Goal: Task Accomplishment & Management: Use online tool/utility

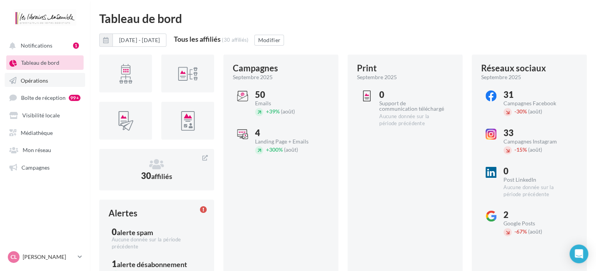
click at [45, 85] on link "Opérations" at bounding box center [45, 80] width 80 height 14
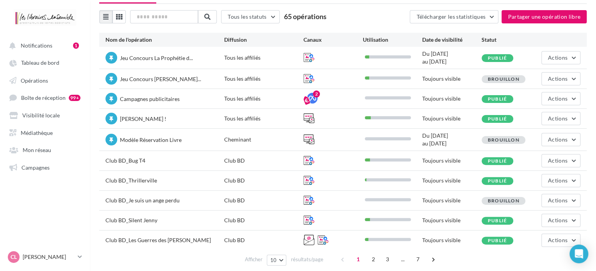
scroll to position [60, 0]
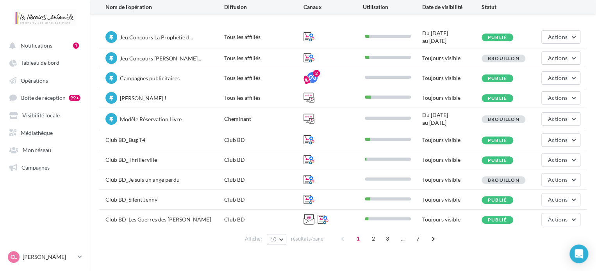
click at [500, 179] on span "Brouillon" at bounding box center [504, 180] width 32 height 6
click at [160, 177] on span "Club BD_Je suis un ange perdu" at bounding box center [142, 179] width 74 height 7
click at [562, 184] on button "Actions" at bounding box center [560, 179] width 39 height 13
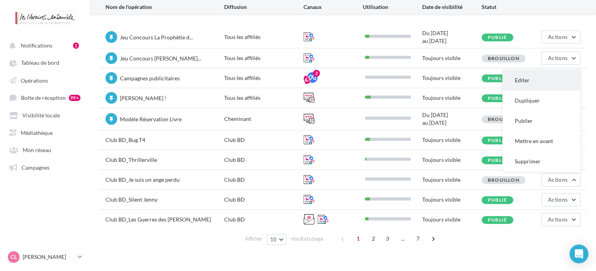
click at [532, 78] on button "Editer" at bounding box center [541, 80] width 78 height 20
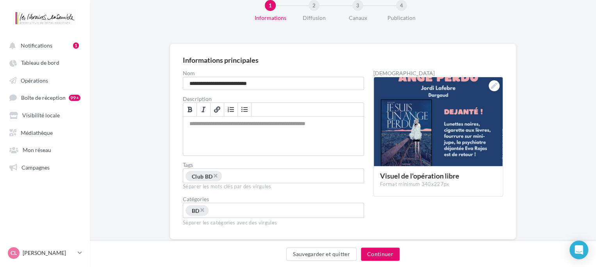
scroll to position [39, 0]
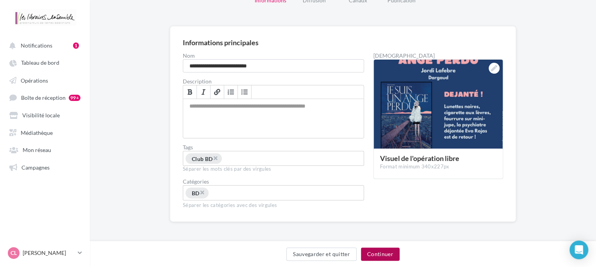
click at [383, 255] on button "Continuer" at bounding box center [380, 254] width 39 height 13
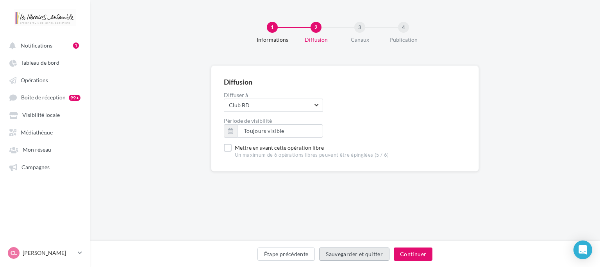
click at [383, 255] on button "Sauvegarder et quitter" at bounding box center [354, 254] width 70 height 13
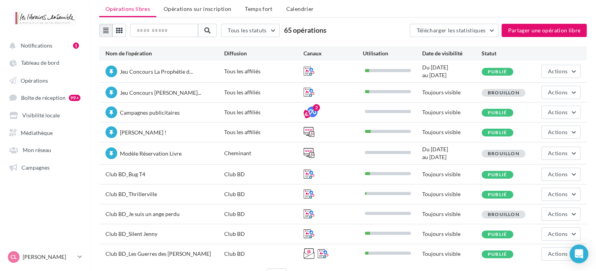
scroll to position [39, 0]
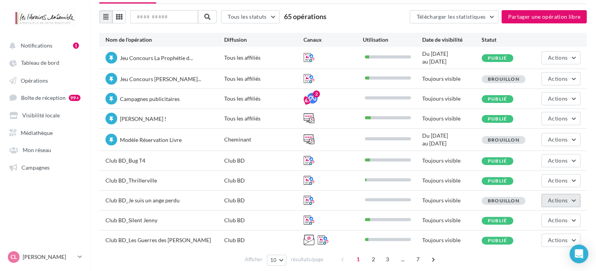
click at [564, 201] on span "Actions" at bounding box center [558, 200] width 20 height 7
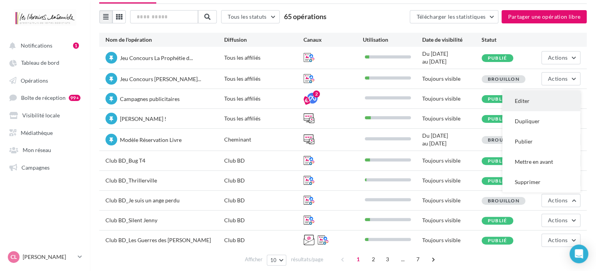
click at [534, 108] on button "Editer" at bounding box center [541, 101] width 78 height 20
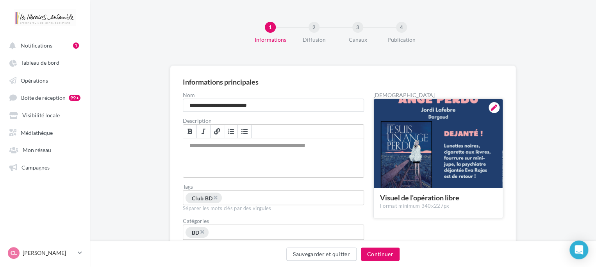
click at [420, 178] on div at bounding box center [438, 144] width 129 height 90
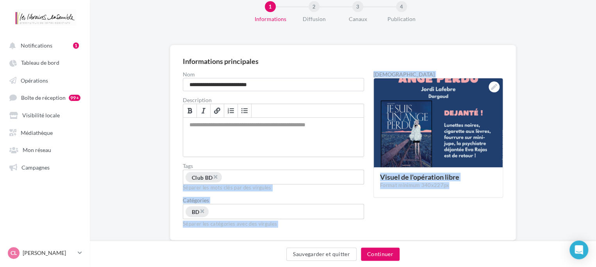
scroll to position [39, 0]
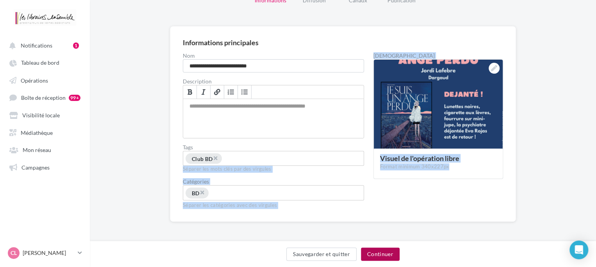
click at [379, 258] on button "Continuer" at bounding box center [380, 254] width 39 height 13
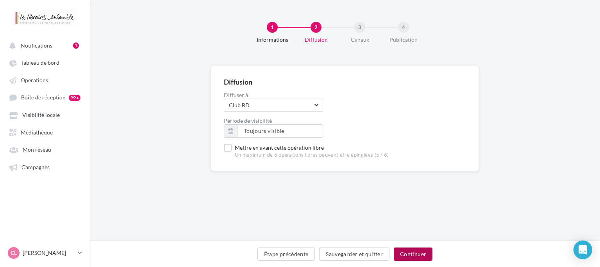
click at [417, 254] on button "Continuer" at bounding box center [412, 254] width 39 height 13
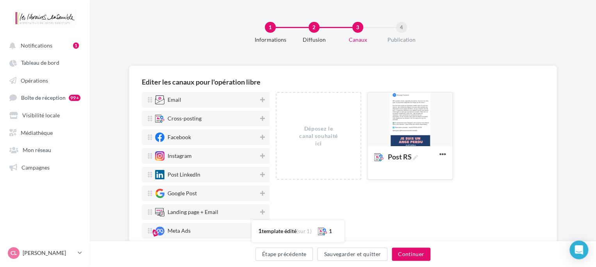
click at [417, 117] on div at bounding box center [410, 120] width 84 height 55
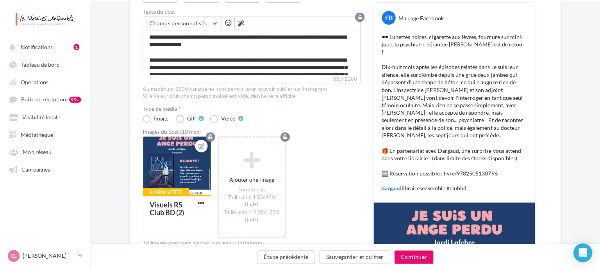
scroll to position [156, 0]
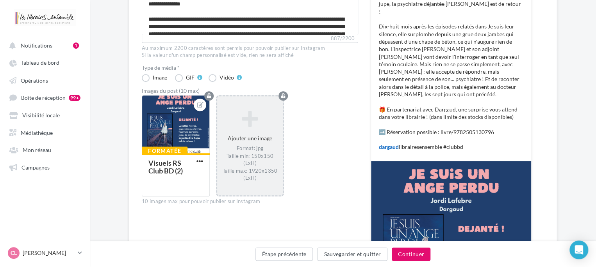
click at [246, 132] on div "Ajouter une image Format: jpg Taille min: 150x150 (LxH) Taille max: 1920x1350 (…" at bounding box center [250, 145] width 66 height 79
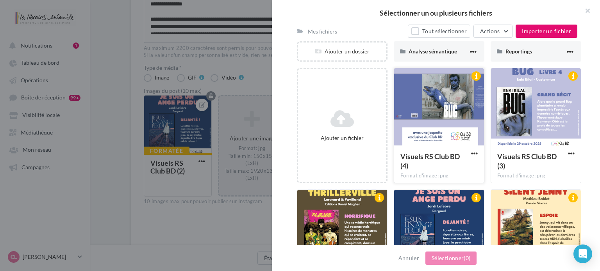
scroll to position [0, 0]
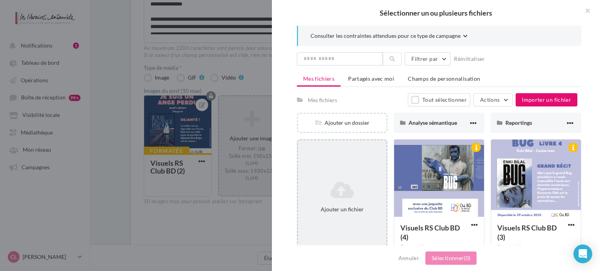
click at [336, 203] on div "Ajouter un fichier" at bounding box center [342, 197] width 88 height 39
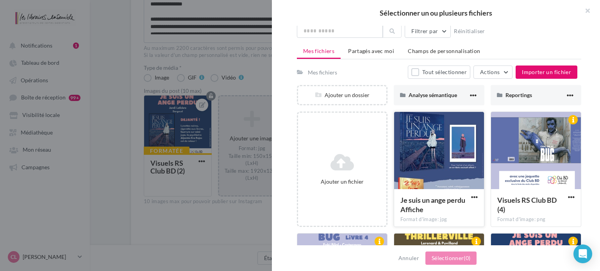
scroll to position [39, 0]
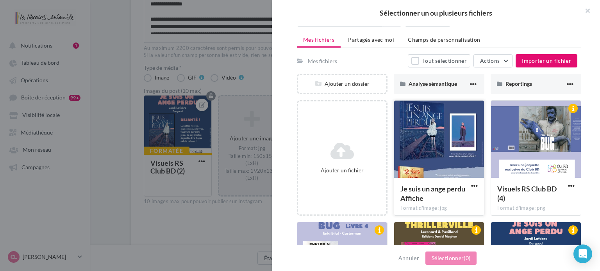
click at [439, 167] on div at bounding box center [439, 140] width 90 height 78
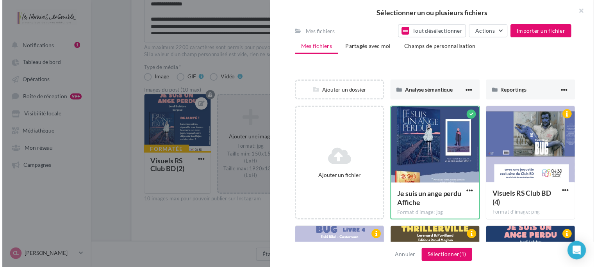
scroll to position [78, 0]
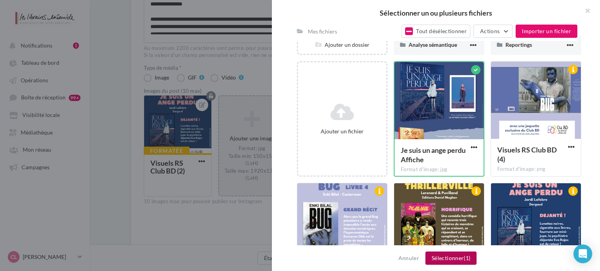
click at [446, 259] on button "Sélectionner (1)" at bounding box center [450, 258] width 51 height 13
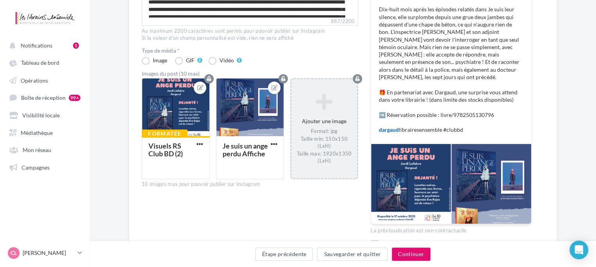
scroll to position [195, 0]
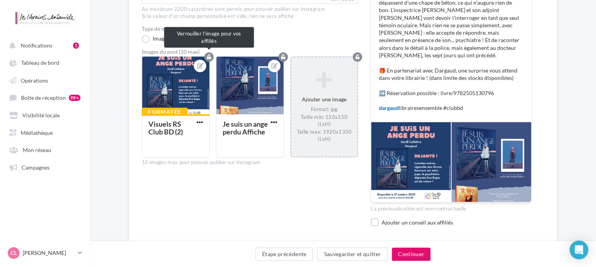
click at [212, 55] on button "button" at bounding box center [208, 56] width 9 height 9
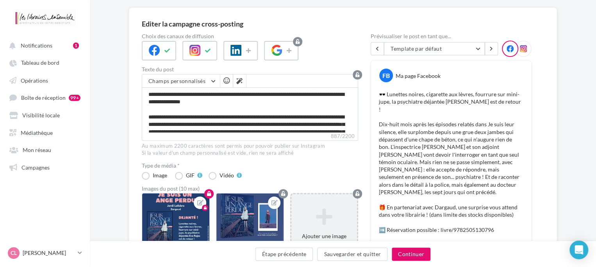
scroll to position [47, 0]
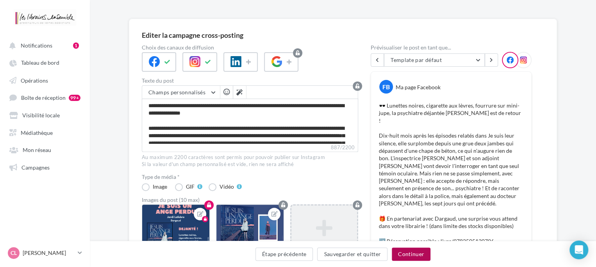
click at [418, 253] on button "Continuer" at bounding box center [411, 254] width 39 height 13
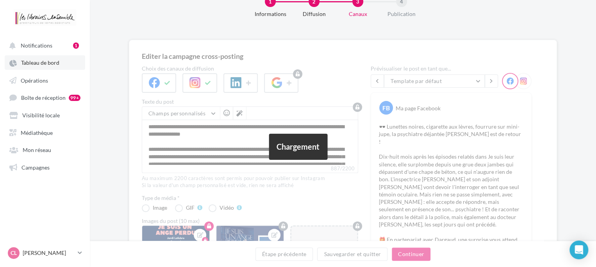
scroll to position [8, 0]
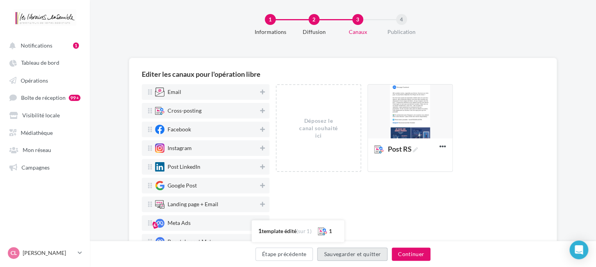
click at [371, 253] on button "Sauvegarder et quitter" at bounding box center [352, 254] width 70 height 13
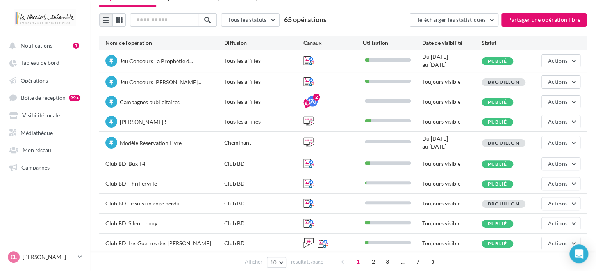
scroll to position [59, 0]
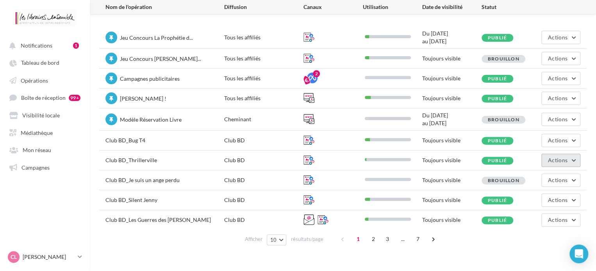
click at [552, 160] on span "Actions" at bounding box center [558, 160] width 20 height 7
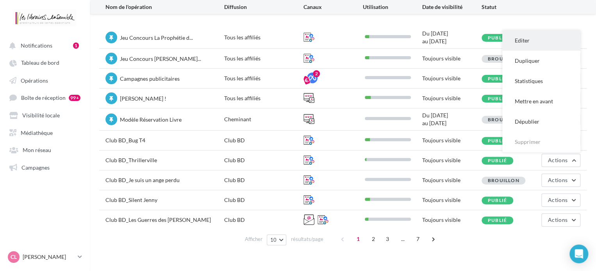
click at [529, 45] on button "Editer" at bounding box center [541, 40] width 78 height 20
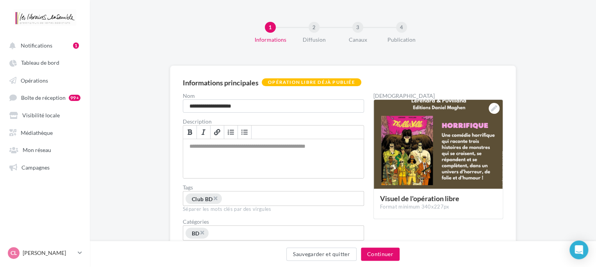
scroll to position [39, 0]
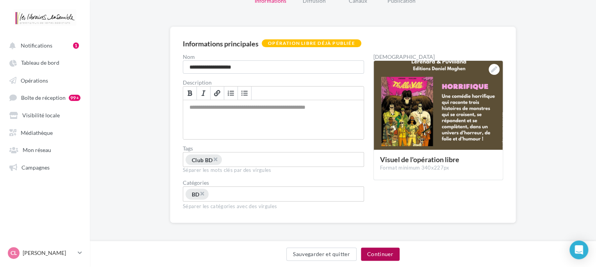
click at [383, 255] on button "Continuer" at bounding box center [380, 254] width 39 height 13
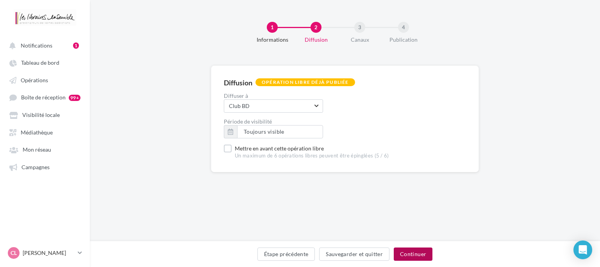
click at [409, 253] on button "Continuer" at bounding box center [412, 254] width 39 height 13
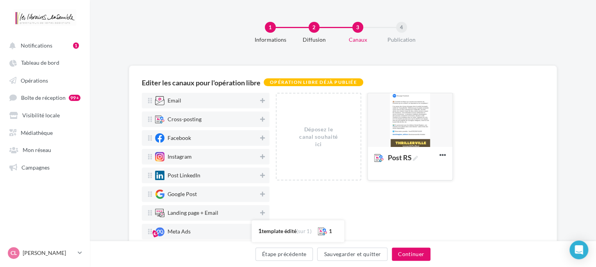
click at [410, 121] on div at bounding box center [410, 120] width 84 height 55
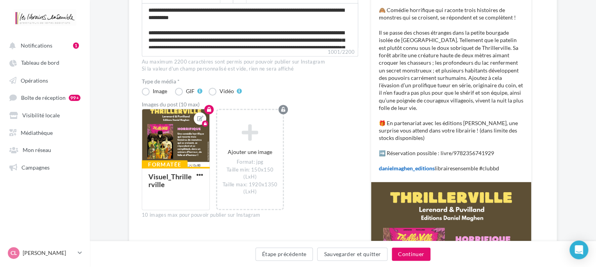
scroll to position [195, 0]
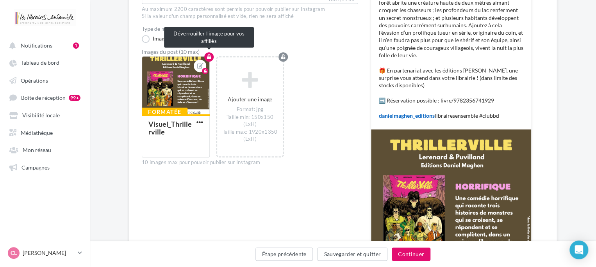
click at [212, 57] on button "button" at bounding box center [208, 56] width 9 height 9
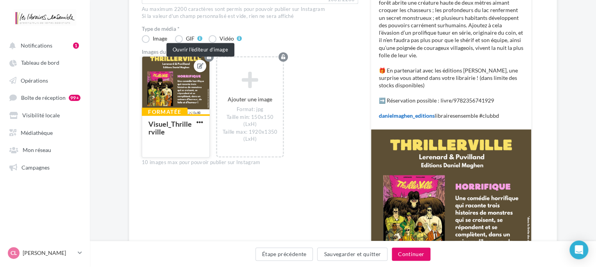
click at [200, 63] on icon at bounding box center [200, 65] width 6 height 5
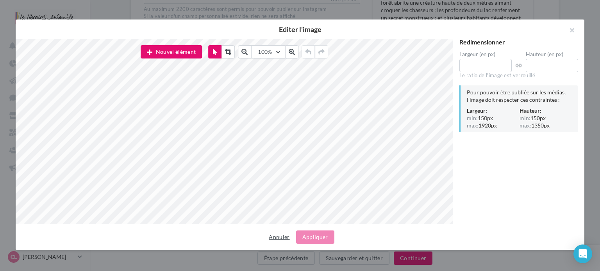
click at [278, 237] on button "Annuler" at bounding box center [278, 237] width 27 height 9
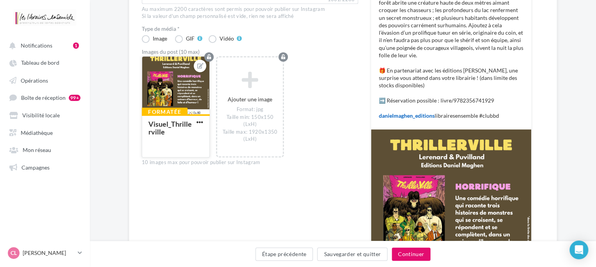
click at [154, 69] on div at bounding box center [175, 86] width 67 height 59
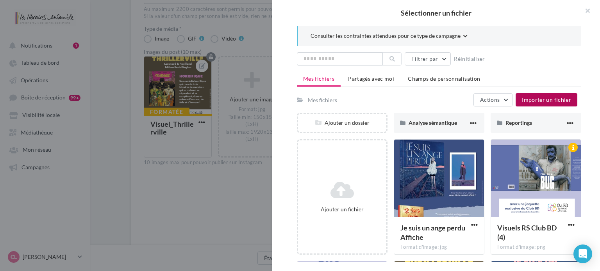
click at [555, 98] on span "Importer un fichier" at bounding box center [545, 99] width 49 height 7
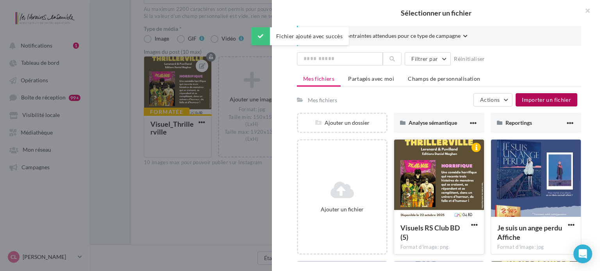
click at [436, 189] on div at bounding box center [439, 179] width 90 height 78
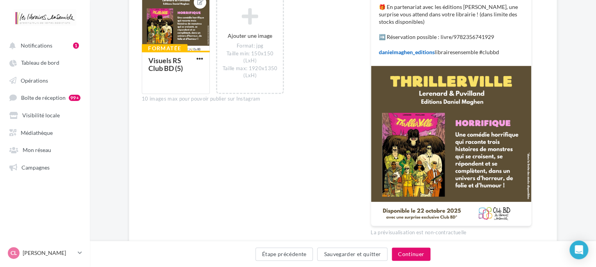
scroll to position [273, 0]
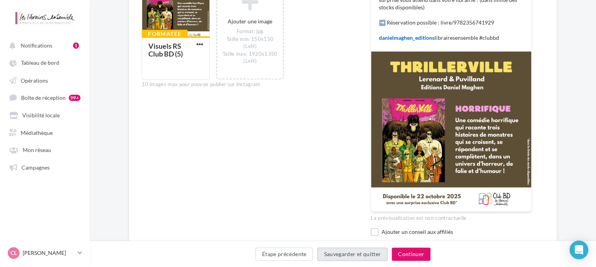
click at [377, 249] on button "Sauvegarder et quitter" at bounding box center [352, 254] width 70 height 13
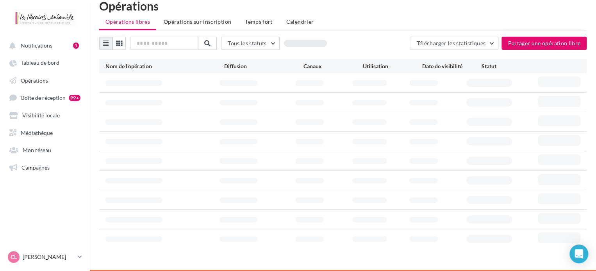
scroll to position [60, 0]
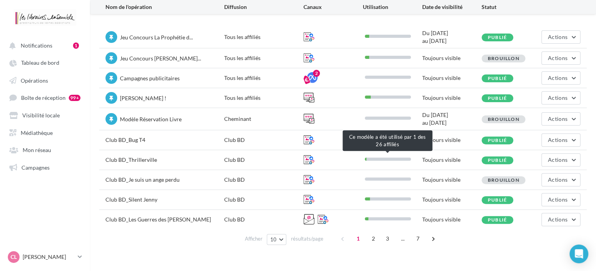
click at [392, 158] on div at bounding box center [388, 159] width 46 height 3
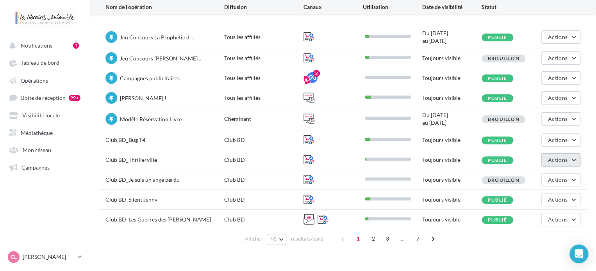
click at [561, 159] on span "Actions" at bounding box center [558, 160] width 20 height 7
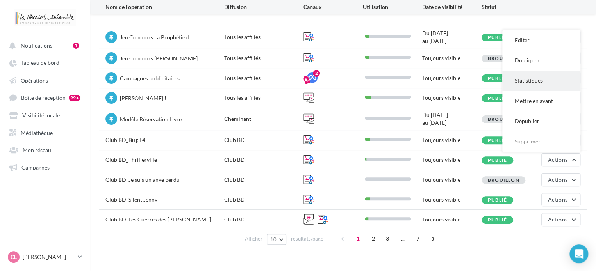
click at [537, 84] on button "Statistiques" at bounding box center [541, 81] width 78 height 20
